Goal: Task Accomplishment & Management: Manage account settings

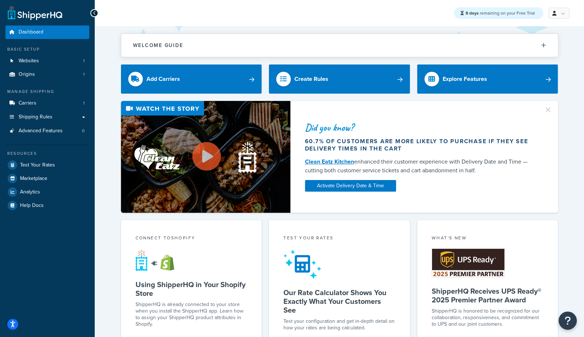
click at [44, 103] on link "Carriers 1" at bounding box center [47, 103] width 84 height 13
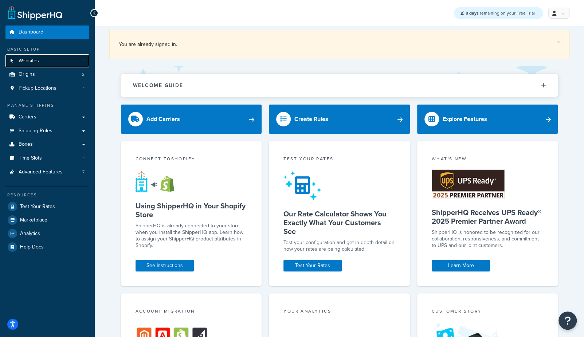
click at [32, 63] on span "Websites" at bounding box center [29, 61] width 20 height 6
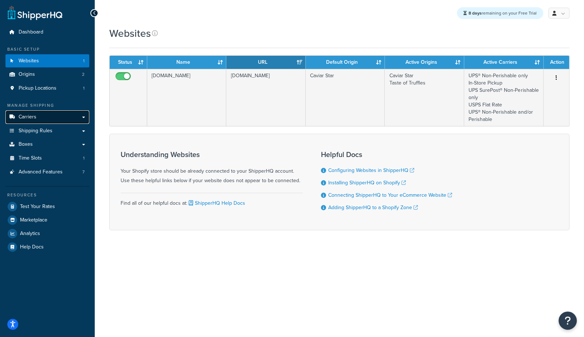
click at [23, 116] on span "Carriers" at bounding box center [28, 117] width 18 height 6
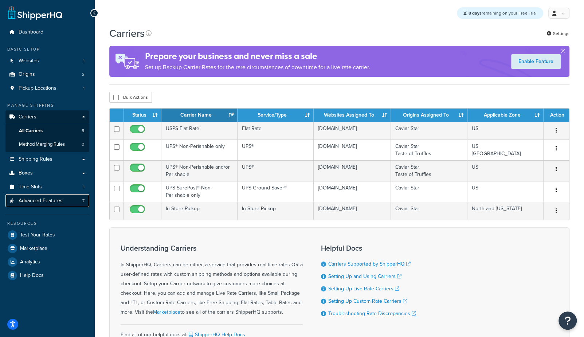
click at [55, 200] on span "Advanced Features" at bounding box center [41, 201] width 44 height 6
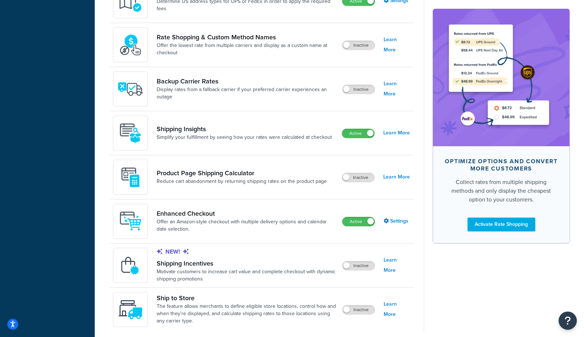
scroll to position [413, 0]
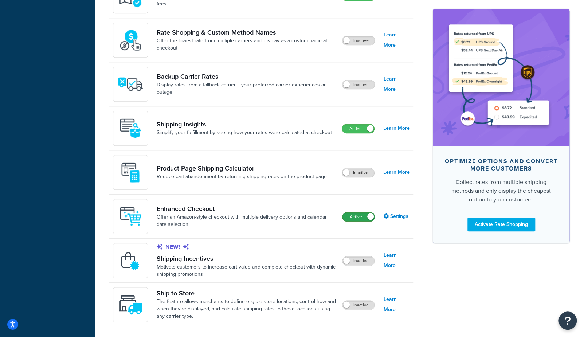
click at [358, 216] on label "Active" at bounding box center [359, 216] width 32 height 9
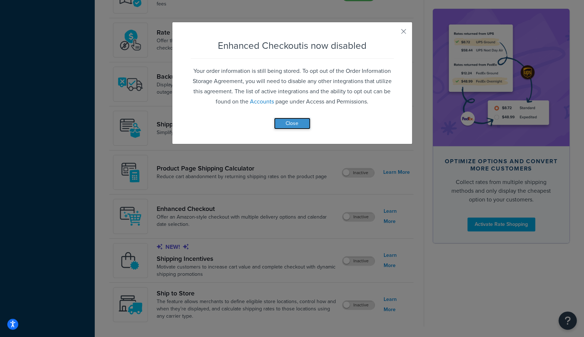
click at [293, 124] on button "Close" at bounding box center [292, 124] width 36 height 12
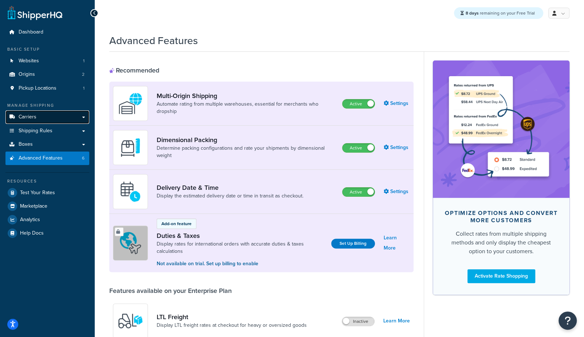
click at [40, 117] on link "Carriers" at bounding box center [47, 116] width 84 height 13
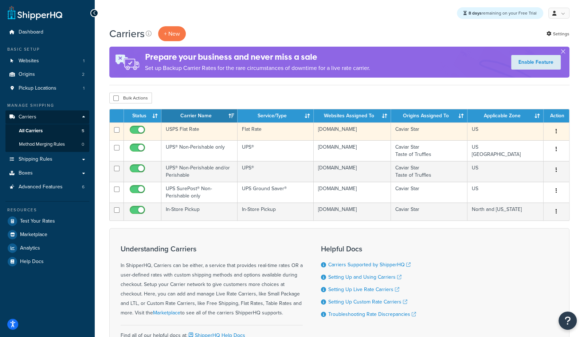
click at [192, 130] on td "USPS Flat Rate" at bounding box center [199, 131] width 76 height 18
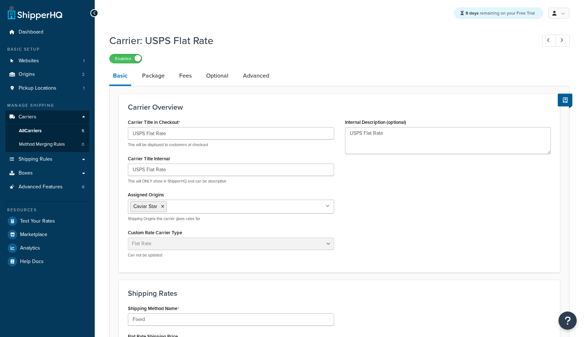
select select "flat"
click at [51, 132] on link "All Carriers 5" at bounding box center [47, 130] width 84 height 13
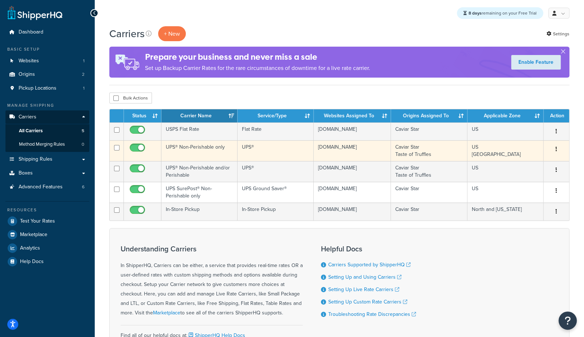
click at [239, 151] on td "UPS®" at bounding box center [276, 150] width 76 height 21
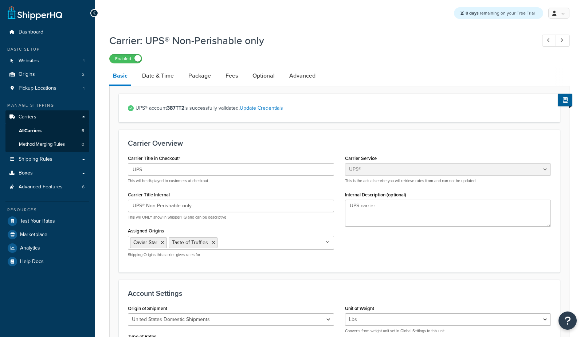
select select "ups"
click at [153, 74] on link "Date & Time" at bounding box center [157, 75] width 39 height 17
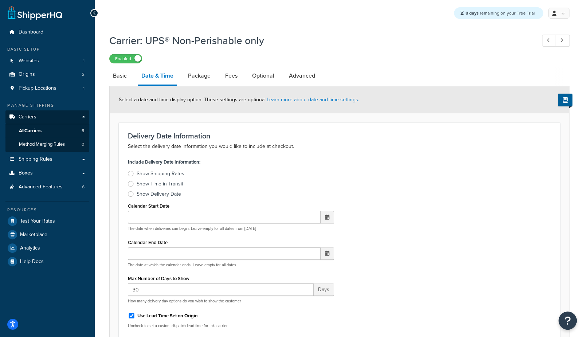
click at [168, 194] on div "Show Delivery Date" at bounding box center [159, 194] width 44 height 7
click at [0, 0] on input "Show Delivery Date" at bounding box center [0, 0] width 0 height 0
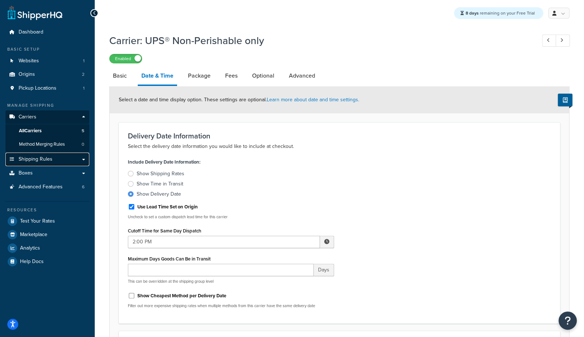
click at [36, 161] on span "Shipping Rules" at bounding box center [36, 159] width 34 height 6
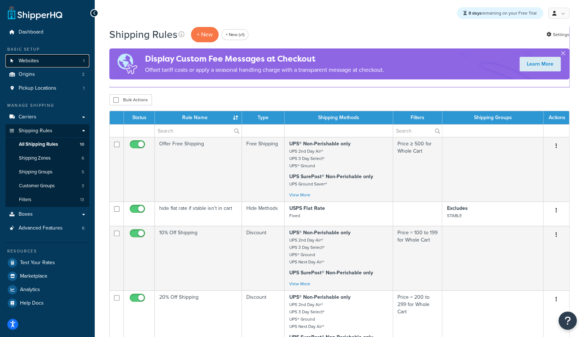
click at [43, 55] on link "Websites 1" at bounding box center [47, 60] width 84 height 13
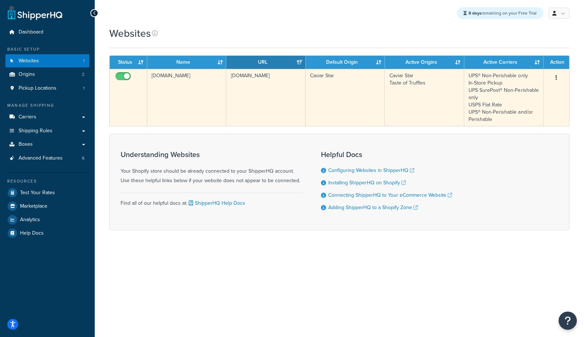
click at [195, 114] on td "[DOMAIN_NAME]" at bounding box center [186, 97] width 79 height 57
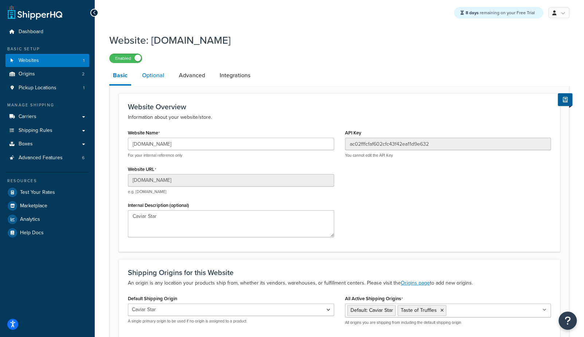
click at [165, 76] on link "Optional" at bounding box center [153, 75] width 30 height 17
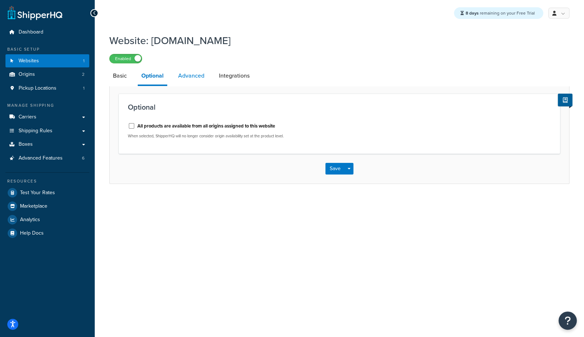
click at [190, 76] on link "Advanced" at bounding box center [192, 75] width 34 height 17
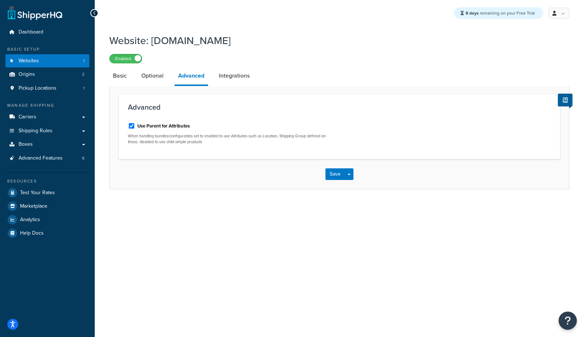
click at [162, 129] on label "Use Parent for Attributes" at bounding box center [163, 126] width 52 height 7
click at [135, 129] on input "Use Parent for Attributes" at bounding box center [131, 125] width 7 height 5
checkbox input "false"
click at [337, 177] on button "Save" at bounding box center [335, 174] width 20 height 12
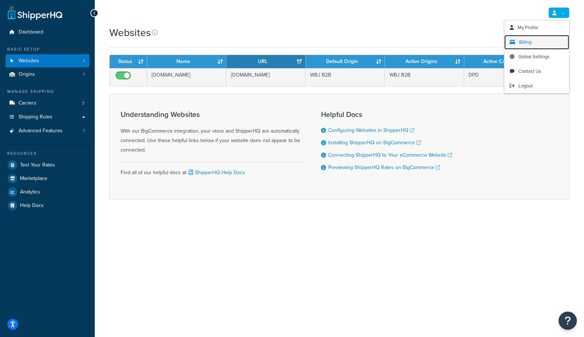
click at [524, 41] on span "Billing" at bounding box center [525, 42] width 12 height 7
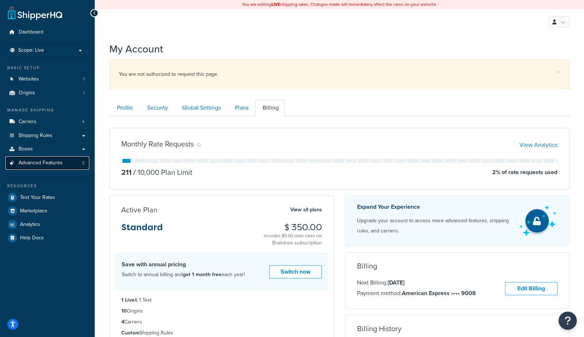
click at [47, 165] on span "Advanced Features" at bounding box center [41, 163] width 44 height 6
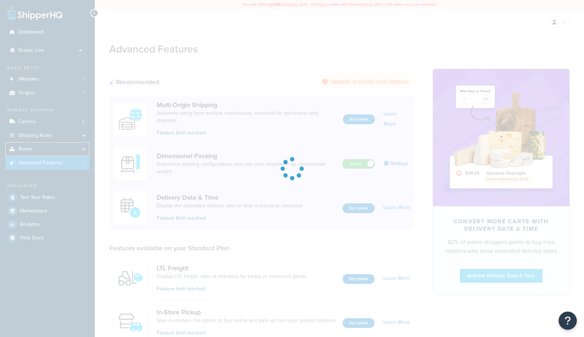
click at [46, 152] on link "Boxes" at bounding box center [47, 148] width 84 height 13
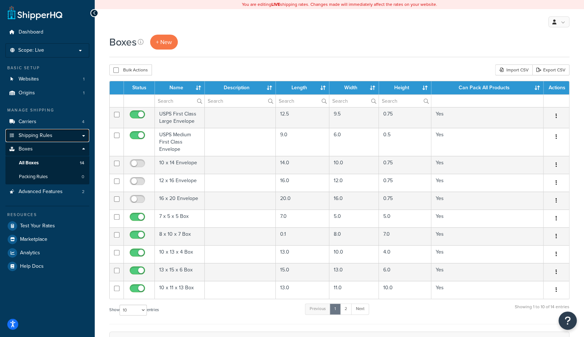
click at [38, 134] on span "Shipping Rules" at bounding box center [36, 136] width 34 height 6
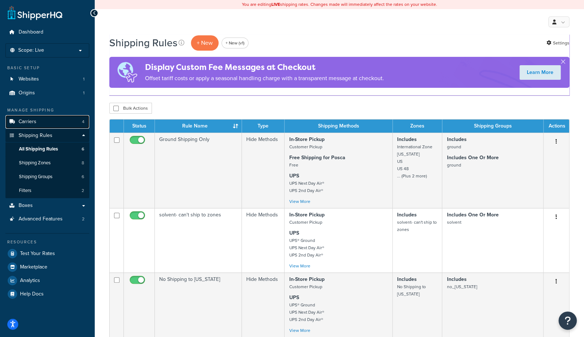
click at [37, 121] on link "Carriers 4" at bounding box center [47, 121] width 84 height 13
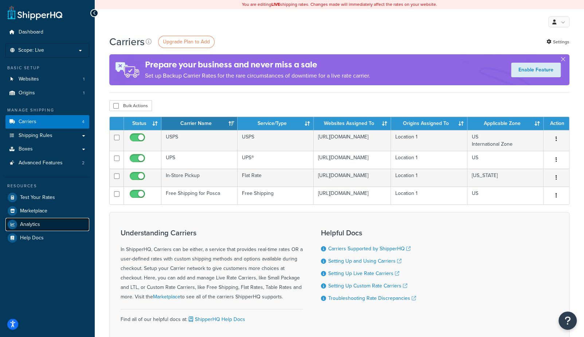
click at [38, 222] on span "Analytics" at bounding box center [30, 225] width 20 height 6
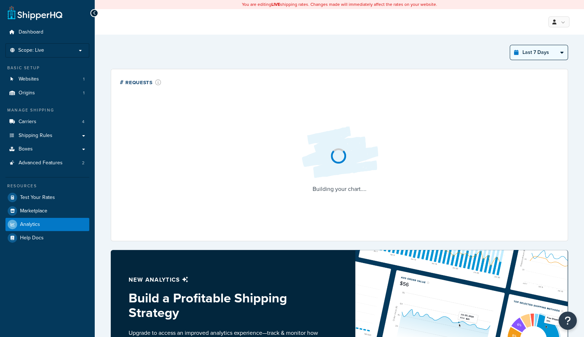
click at [520, 56] on select "Last 24 Hours Last 7 Days Last 30 Days Last 3 Months Last 6 Months Last 12 Mont…" at bounding box center [539, 52] width 58 height 15
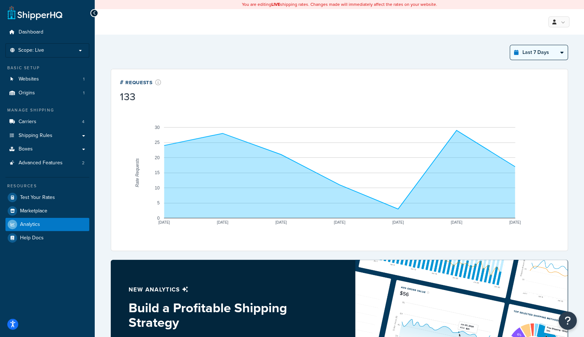
select select "last_year"
click at [511, 45] on select "Last 24 Hours Last 7 Days Last 30 Days Last 3 Months Last 6 Months Last 12 Mont…" at bounding box center [539, 52] width 58 height 15
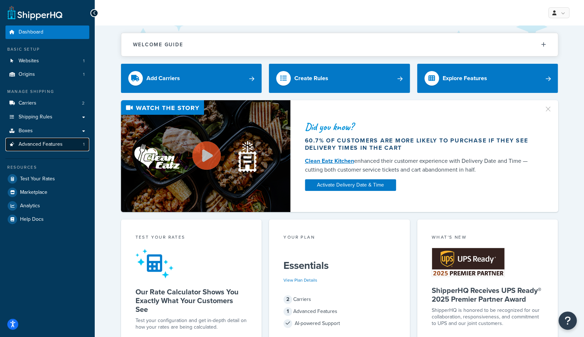
click at [55, 143] on span "Advanced Features" at bounding box center [41, 144] width 44 height 6
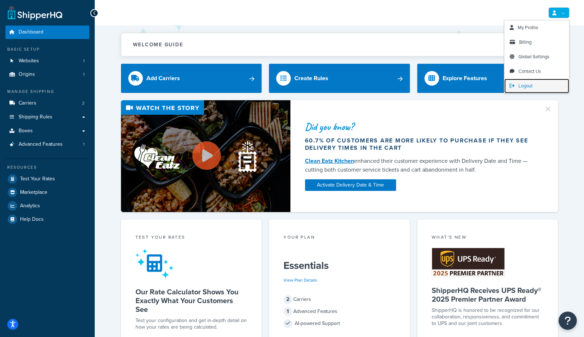
click at [523, 87] on span "Logout" at bounding box center [526, 85] width 14 height 7
